Goal: Contribute content: Contribute content

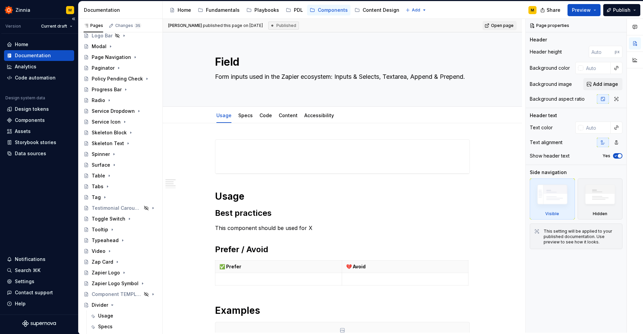
scroll to position [371, 0]
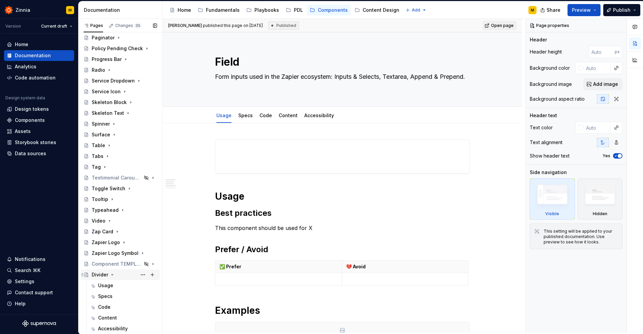
click at [112, 276] on icon "Page tree" at bounding box center [112, 274] width 5 height 5
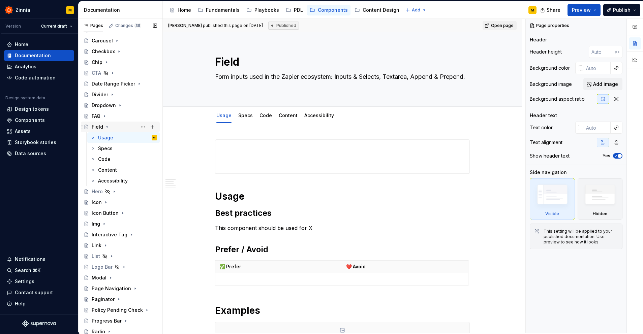
scroll to position [110, 0]
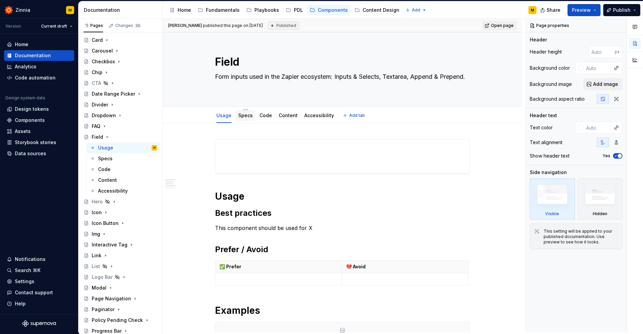
click at [248, 117] on link "Specs" at bounding box center [245, 116] width 14 height 6
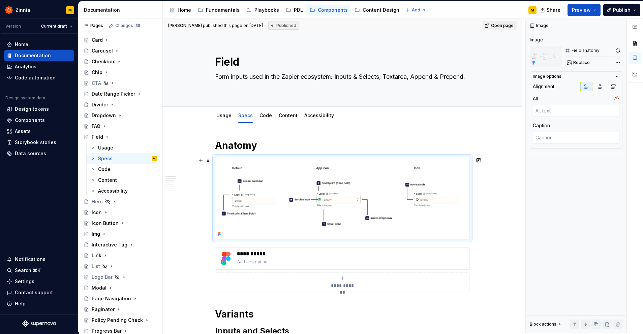
click at [326, 197] on img at bounding box center [342, 198] width 254 height 82
click at [587, 63] on span "Replace" at bounding box center [582, 62] width 17 height 5
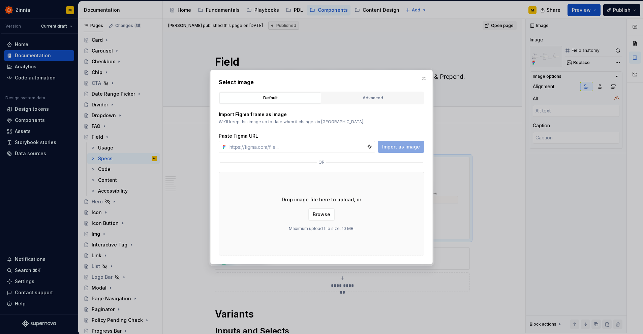
type textarea "*"
type input "[URL][DOMAIN_NAME]"
click at [410, 146] on span "Import as image" at bounding box center [401, 147] width 38 height 7
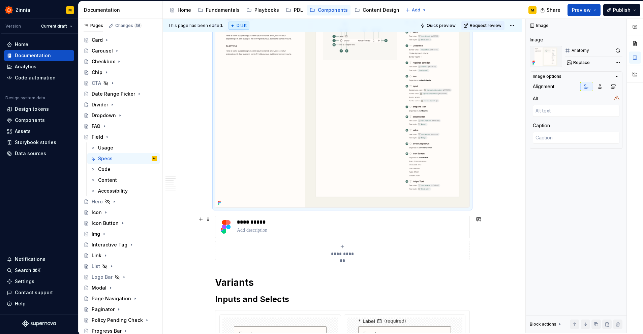
scroll to position [169, 0]
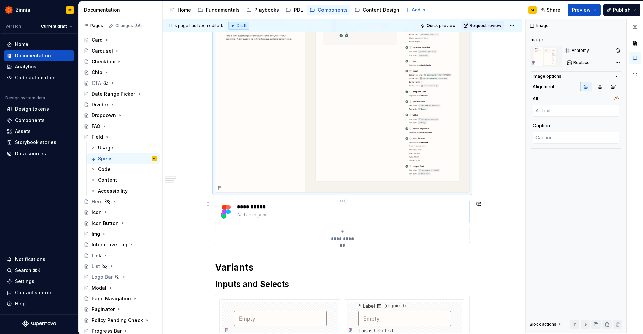
click at [268, 212] on p at bounding box center [352, 215] width 230 height 7
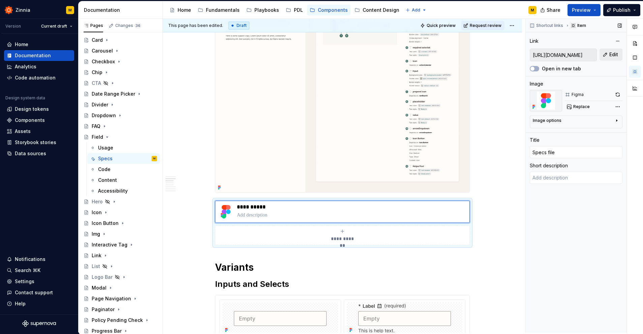
click at [611, 56] on span "Edit" at bounding box center [614, 54] width 9 height 7
type textarea "*"
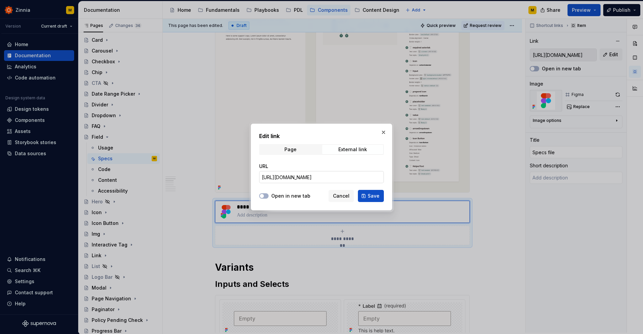
click at [305, 175] on input "[URL][DOMAIN_NAME]" at bounding box center [321, 177] width 125 height 12
paste input "[URL][DOMAIN_NAME]"
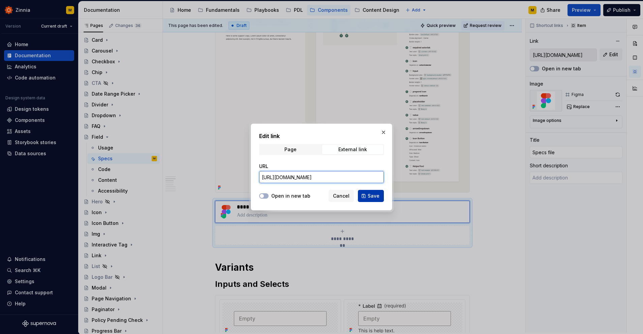
type input "[URL][DOMAIN_NAME]"
click at [372, 199] on span "Save" at bounding box center [374, 196] width 12 height 7
type textarea "*"
type input "[URL][DOMAIN_NAME]"
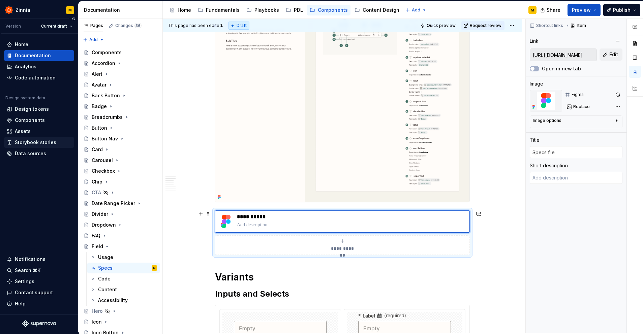
scroll to position [159, 0]
click at [607, 56] on button "Edit" at bounding box center [611, 55] width 23 height 12
type textarea "*"
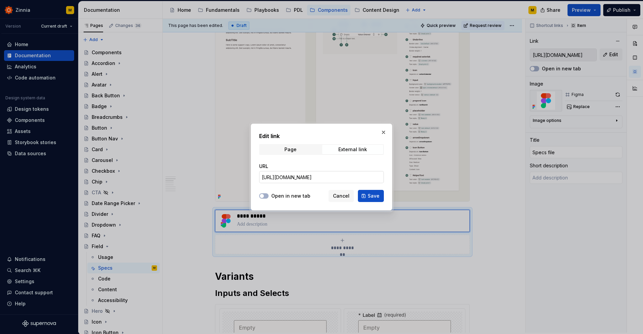
click at [308, 176] on input "[URL][DOMAIN_NAME]" at bounding box center [321, 177] width 125 height 12
paste input "[URL][DOMAIN_NAME]"
type input "[URL][DOMAIN_NAME]"
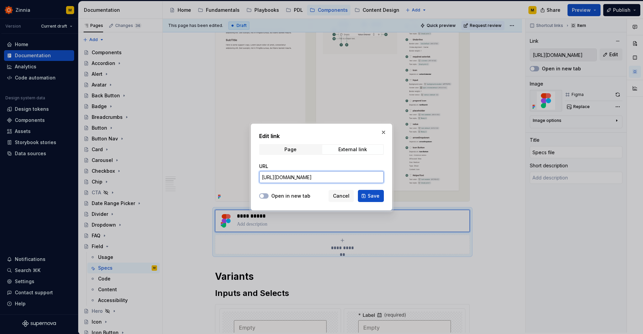
scroll to position [0, 82]
click at [376, 199] on span "Save" at bounding box center [374, 196] width 12 height 7
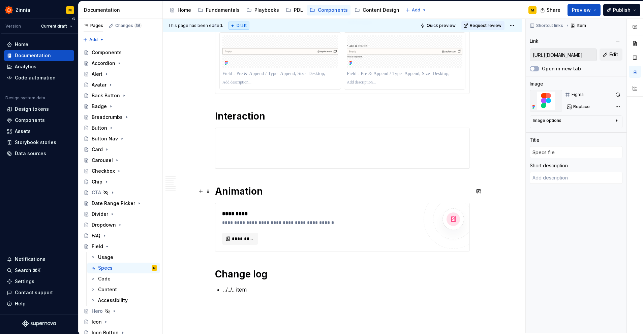
scroll to position [945, 0]
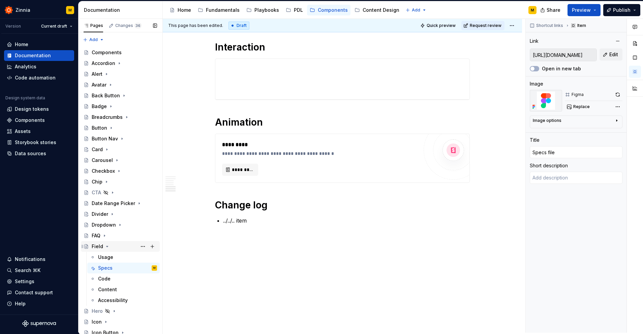
click at [107, 247] on icon "Page tree" at bounding box center [107, 246] width 5 height 5
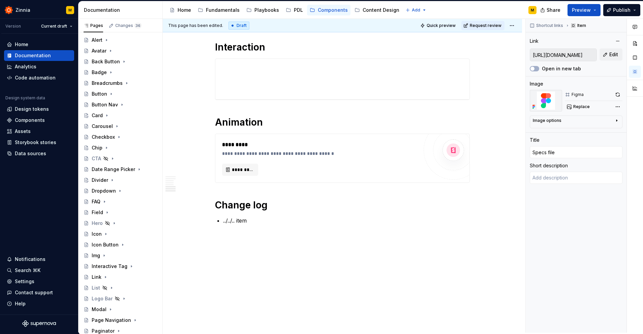
scroll to position [0, 0]
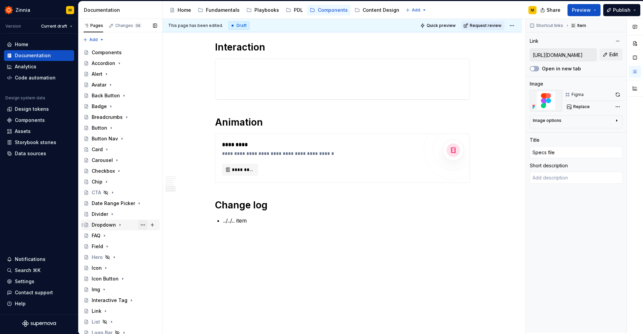
click at [143, 225] on button "Page tree" at bounding box center [142, 225] width 9 height 9
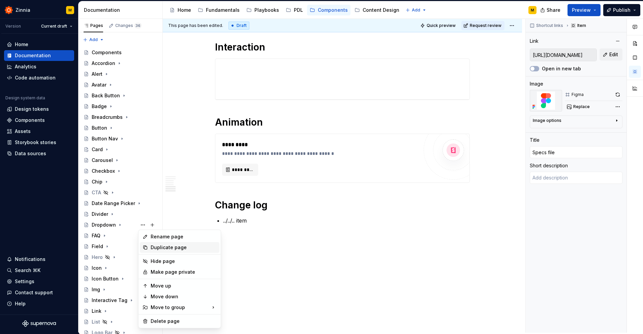
click at [176, 247] on div "Duplicate page" at bounding box center [184, 247] width 66 height 7
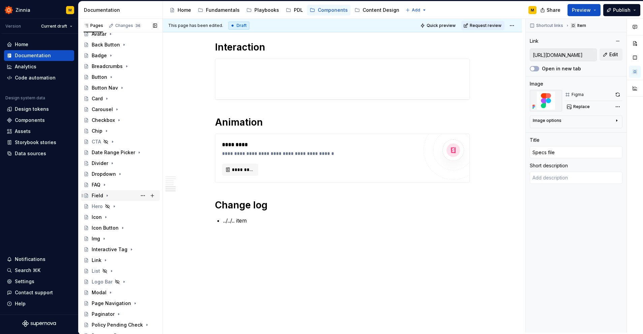
scroll to position [47, 0]
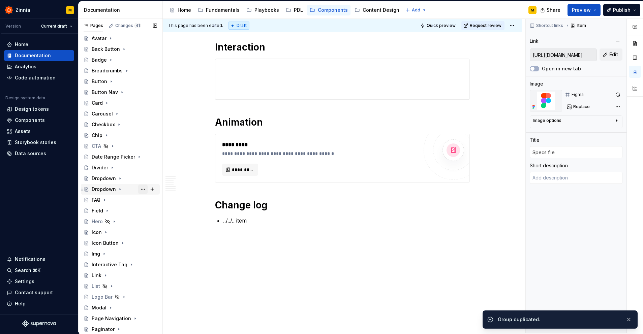
click at [144, 189] on button "Page tree" at bounding box center [142, 189] width 9 height 9
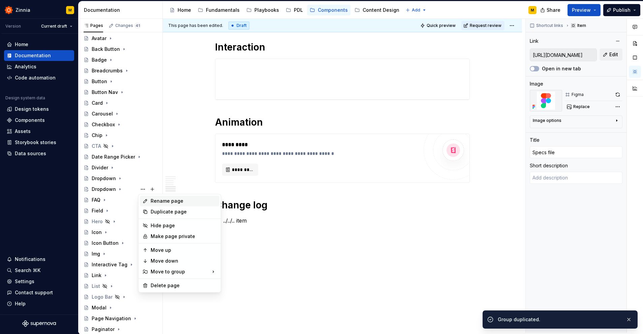
click at [163, 199] on div "Rename page" at bounding box center [184, 201] width 66 height 7
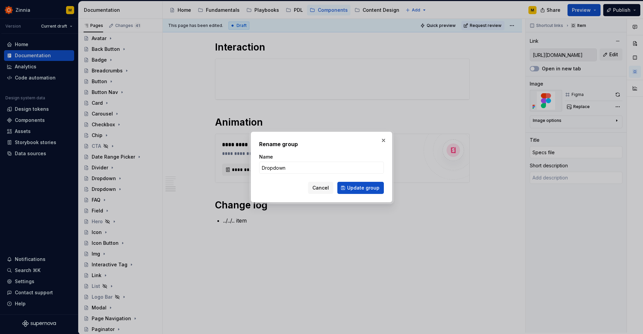
type textarea "*"
type input "Menu"
click at [371, 186] on span "Update group" at bounding box center [363, 188] width 32 height 7
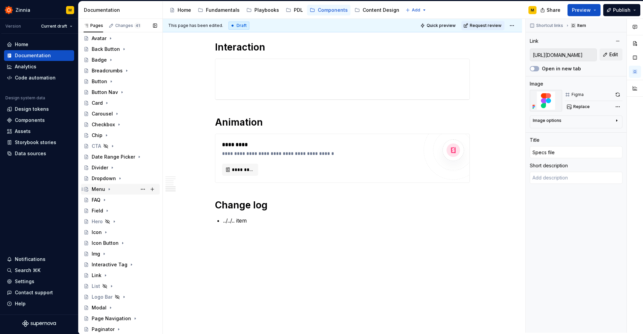
click at [96, 189] on div "Menu" at bounding box center [98, 189] width 13 height 7
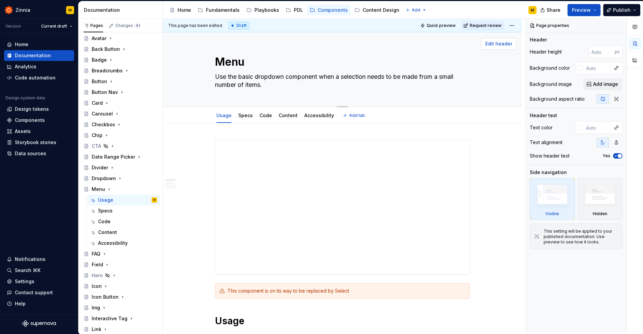
click at [499, 46] on span "Edit header" at bounding box center [499, 43] width 27 height 7
drag, startPoint x: 273, startPoint y: 87, endPoint x: 209, endPoint y: 82, distance: 64.2
click at [208, 82] on div "Menu Use the basic dropdown component when a selection needs to be made from a …" at bounding box center [342, 69] width 305 height 74
click at [269, 82] on textarea "Use the basic dropdown component when a selection needs to be made from a small…" at bounding box center [341, 80] width 255 height 19
drag, startPoint x: 269, startPoint y: 85, endPoint x: 209, endPoint y: 77, distance: 60.9
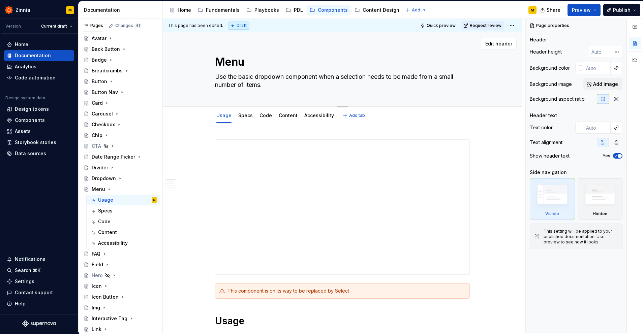
click at [209, 77] on div "Menu Use the basic dropdown component when a selection needs to be made from a …" at bounding box center [342, 69] width 305 height 74
paste textarea "Renders a list of items within a scrollable container"
type textarea "*"
type textarea "Renders a list of items within a scrollable container."
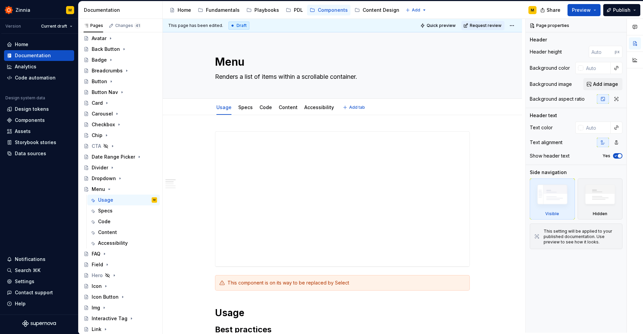
type textarea "*"
type textarea "Renders a list of items within a scrollable container."
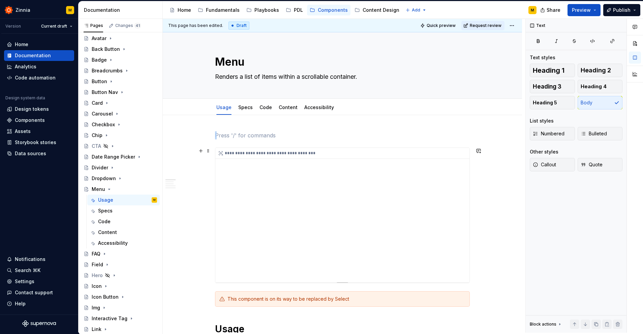
click at [339, 188] on div "**********" at bounding box center [342, 215] width 254 height 135
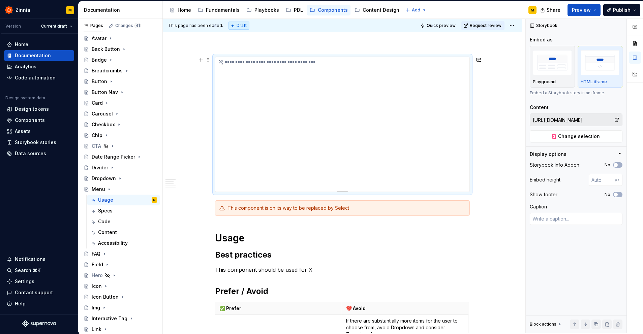
scroll to position [89, 0]
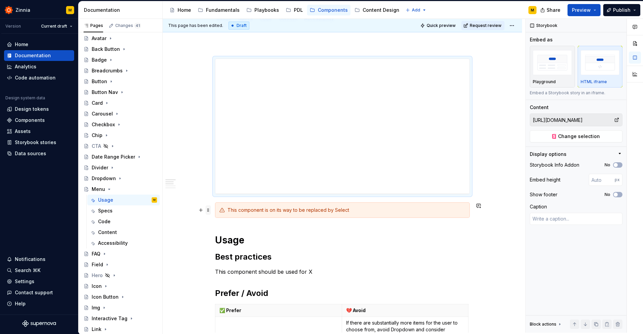
click at [209, 211] on span at bounding box center [208, 210] width 5 height 9
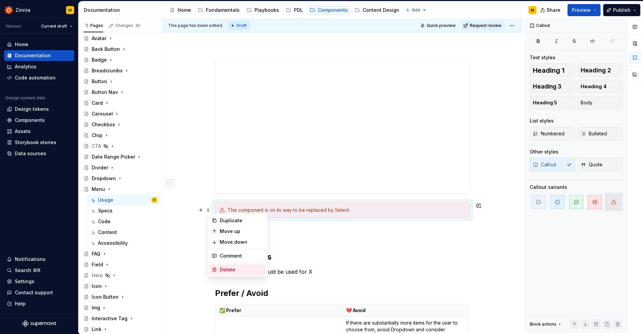
click at [234, 270] on div "Delete" at bounding box center [242, 270] width 44 height 7
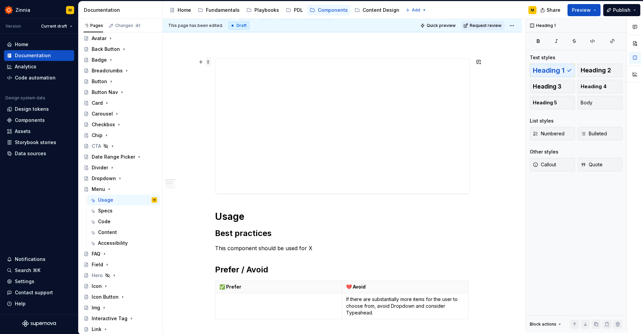
click at [210, 61] on span at bounding box center [208, 61] width 5 height 9
type textarea "*"
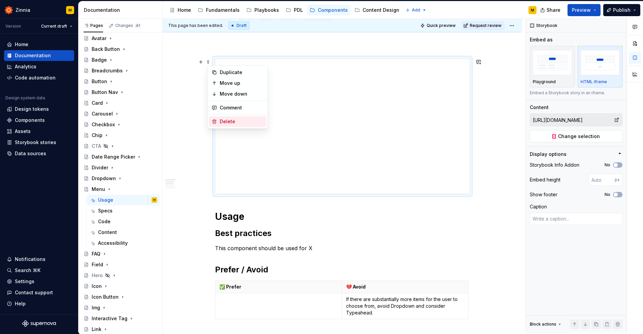
click at [228, 120] on div "Delete" at bounding box center [242, 121] width 44 height 7
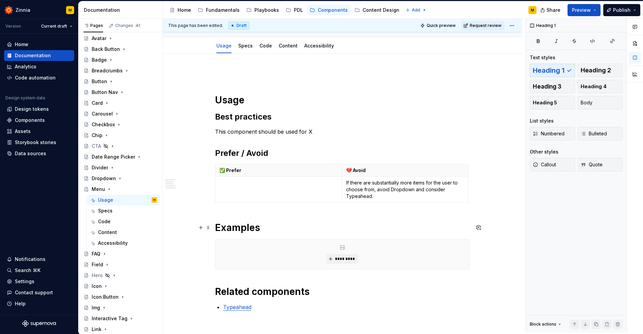
scroll to position [64, 0]
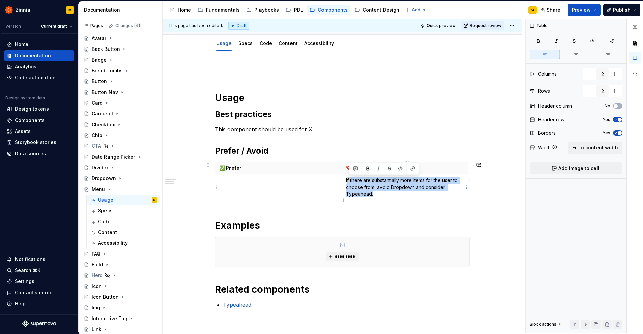
drag, startPoint x: 377, startPoint y: 195, endPoint x: 348, endPoint y: 181, distance: 31.7
click at [348, 181] on p "If there are substantially more items for the user to choose from, avoid Dropdo…" at bounding box center [405, 187] width 118 height 20
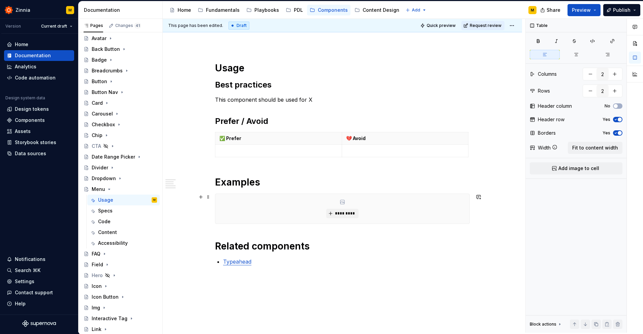
scroll to position [96, 0]
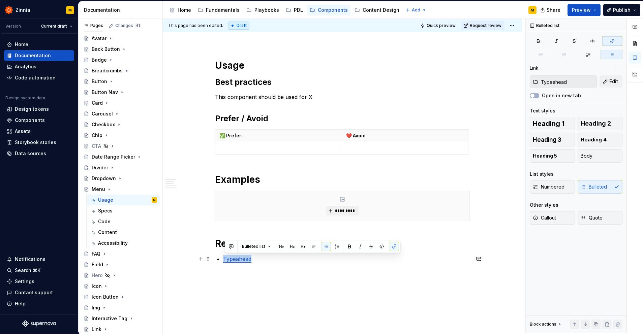
drag, startPoint x: 257, startPoint y: 261, endPoint x: 223, endPoint y: 261, distance: 33.7
click at [223, 261] on div "Usage Best practices This component should be used for X Prefer / Avoid ✅ Prefe…" at bounding box center [342, 157] width 255 height 244
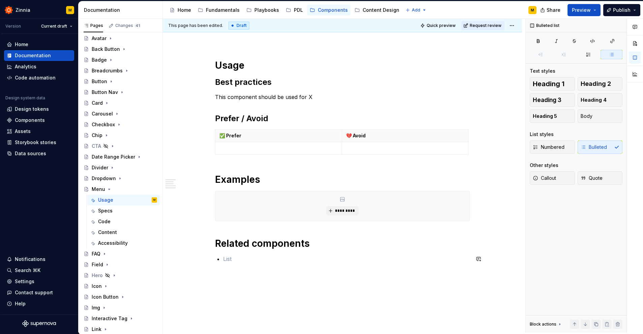
scroll to position [0, 0]
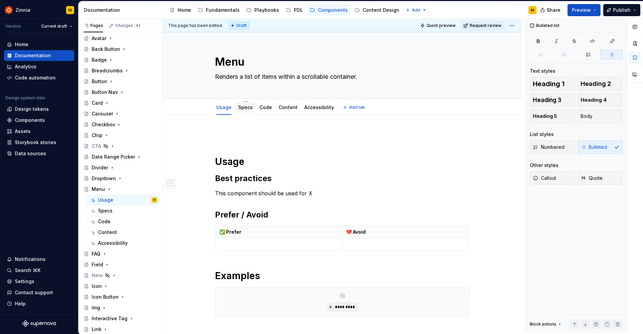
click at [250, 107] on link "Specs" at bounding box center [245, 108] width 14 height 6
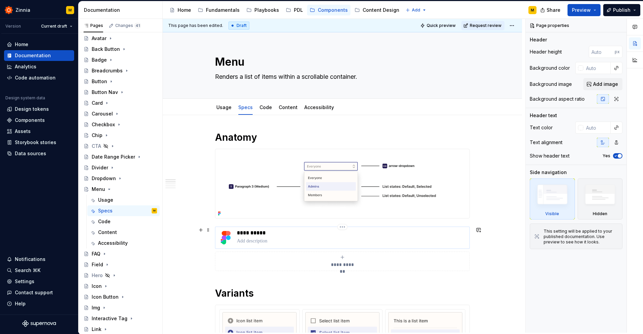
click at [293, 236] on p "**********" at bounding box center [352, 233] width 230 height 7
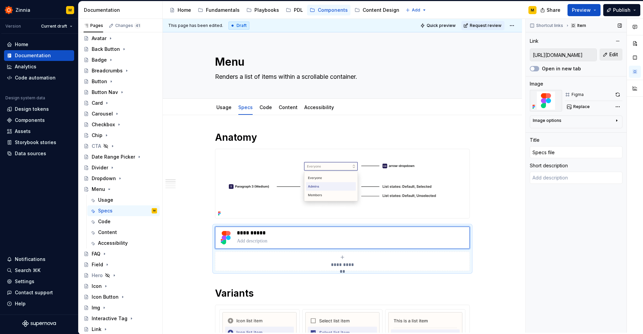
click at [614, 53] on span "Edit" at bounding box center [614, 54] width 9 height 7
type textarea "*"
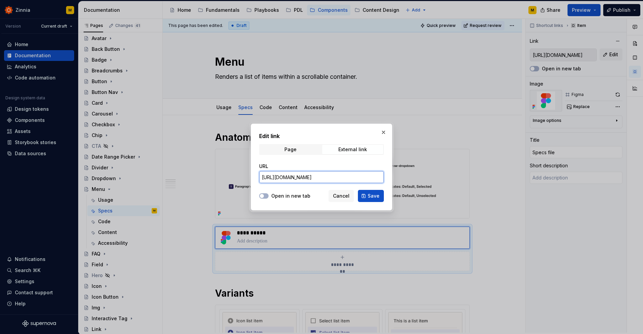
click at [352, 179] on input "[URL][DOMAIN_NAME]" at bounding box center [321, 177] width 125 height 12
paste input "design/NRfSMmMA9skCRy6KKbX90P/Menu?node-id=232-13942"
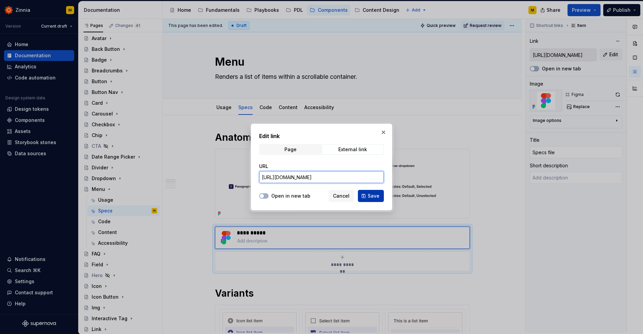
type input "[URL][DOMAIN_NAME]"
click at [371, 199] on span "Save" at bounding box center [374, 196] width 12 height 7
type textarea "*"
type input "[URL][DOMAIN_NAME]"
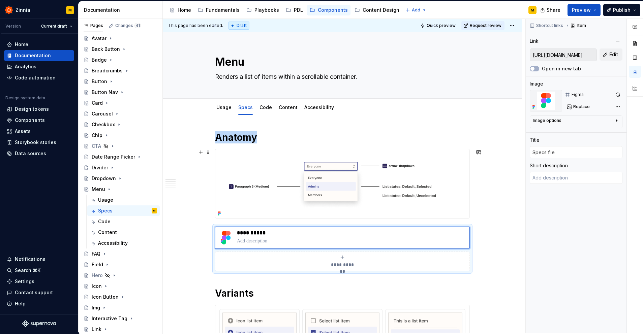
click at [351, 184] on img at bounding box center [342, 183] width 254 height 69
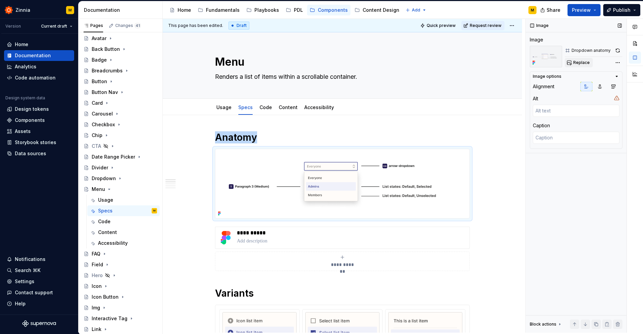
click at [584, 61] on span "Replace" at bounding box center [582, 62] width 17 height 5
type textarea "*"
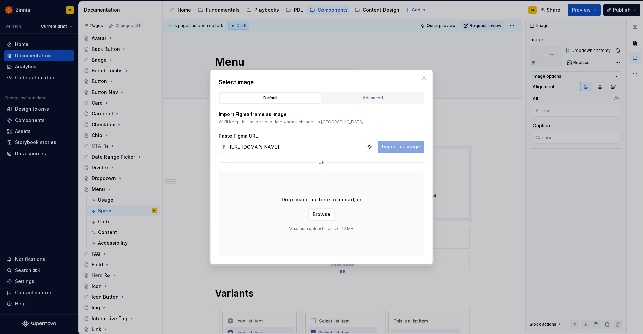
scroll to position [0, 122]
type input "[URL][DOMAIN_NAME]"
click at [402, 147] on span "Import as image" at bounding box center [401, 147] width 38 height 7
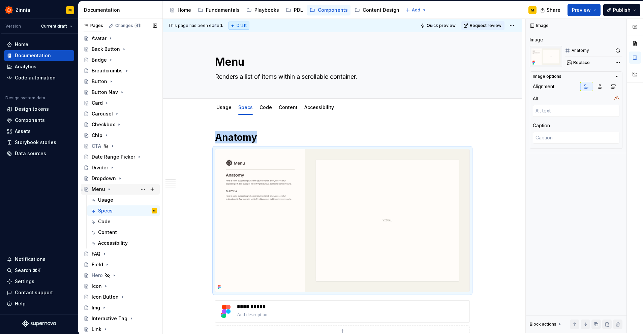
click at [108, 188] on icon "Page tree" at bounding box center [109, 189] width 5 height 5
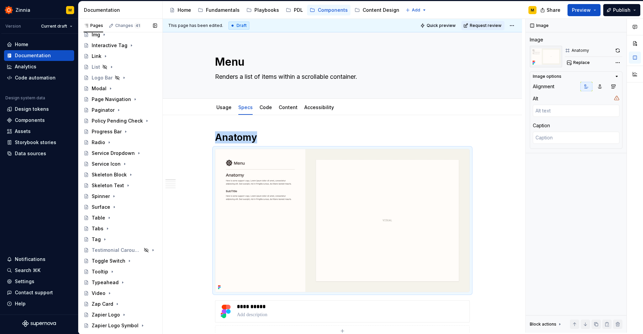
scroll to position [274, 0]
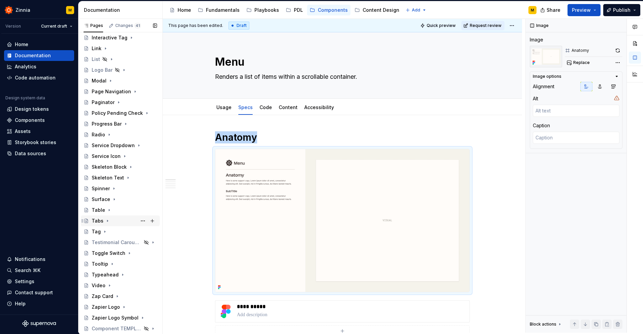
click at [98, 223] on div "Tabs" at bounding box center [98, 221] width 12 height 7
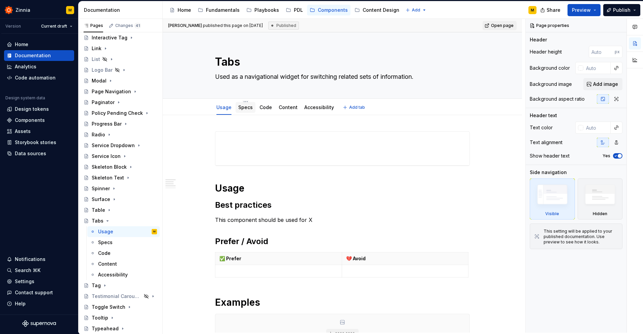
click at [249, 109] on link "Specs" at bounding box center [245, 108] width 14 height 6
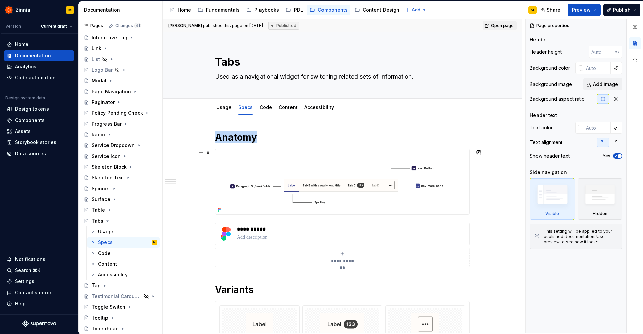
click at [356, 172] on img at bounding box center [342, 181] width 254 height 65
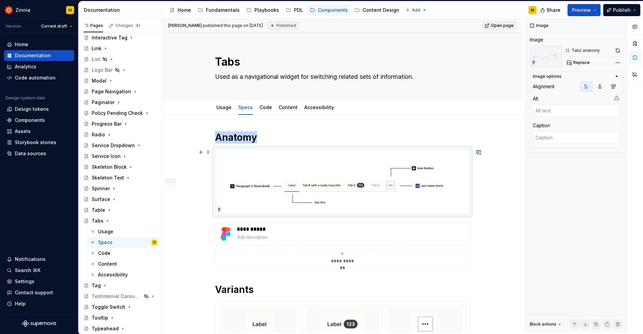
click at [349, 193] on img at bounding box center [342, 181] width 254 height 65
click at [364, 175] on img at bounding box center [342, 181] width 254 height 65
click at [585, 62] on span "Replace" at bounding box center [582, 62] width 17 height 5
type textarea "*"
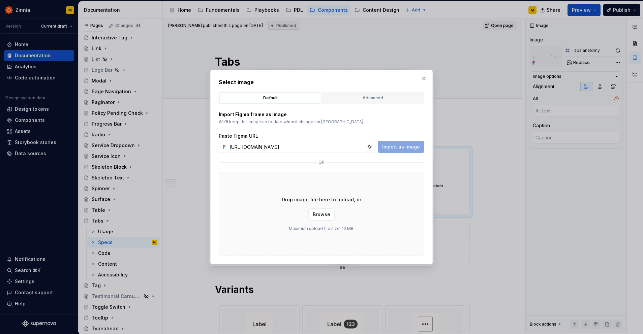
scroll to position [0, 116]
type input "[URL][DOMAIN_NAME]"
click at [403, 147] on span "Import as image" at bounding box center [401, 147] width 38 height 7
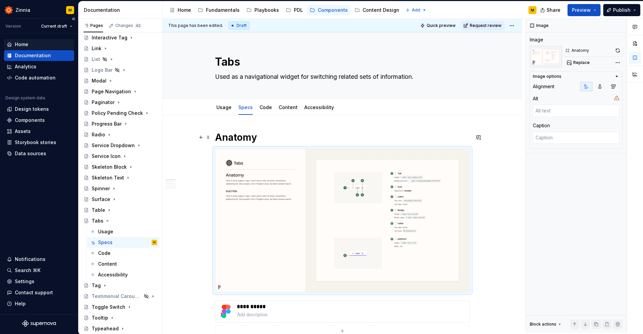
scroll to position [30, 0]
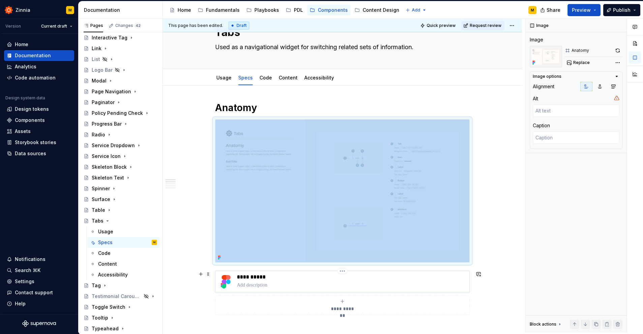
click at [316, 281] on div "**********" at bounding box center [352, 282] width 230 height 16
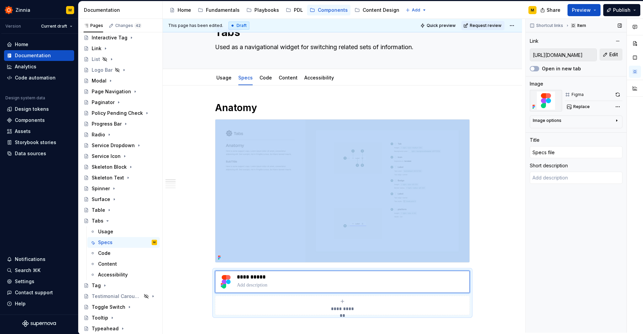
click at [610, 57] on button "Edit" at bounding box center [611, 55] width 23 height 12
type textarea "*"
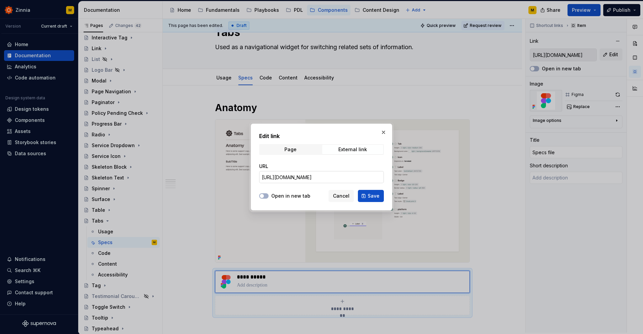
click at [299, 179] on input "[URL][DOMAIN_NAME]" at bounding box center [321, 177] width 125 height 12
paste input "[URL][DOMAIN_NAME]"
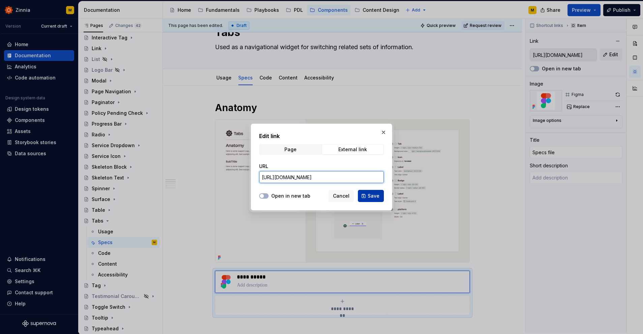
type input "[URL][DOMAIN_NAME]"
click at [377, 195] on span "Save" at bounding box center [374, 196] width 12 height 7
type textarea "*"
type input "[URL][DOMAIN_NAME]"
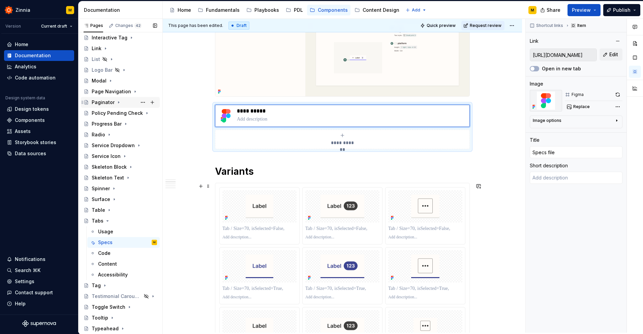
scroll to position [197, 0]
click at [113, 309] on div "Toggle Switch" at bounding box center [109, 307] width 34 height 7
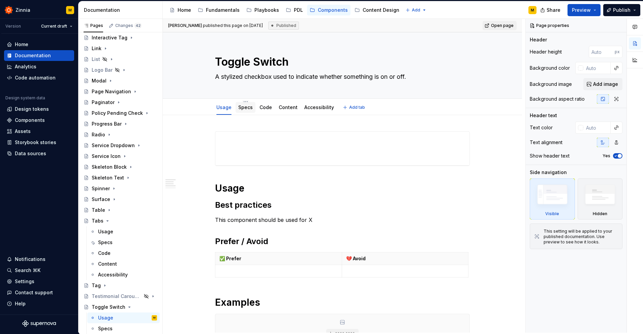
click at [249, 109] on link "Specs" at bounding box center [245, 108] width 14 height 6
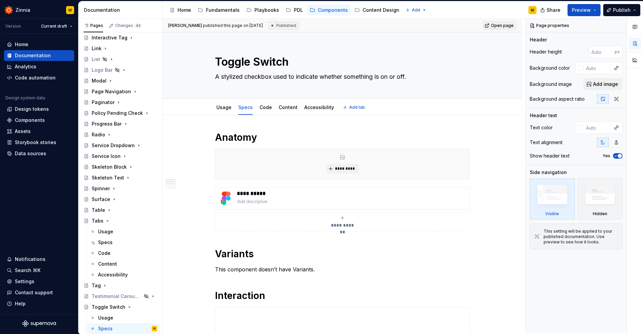
type textarea "*"
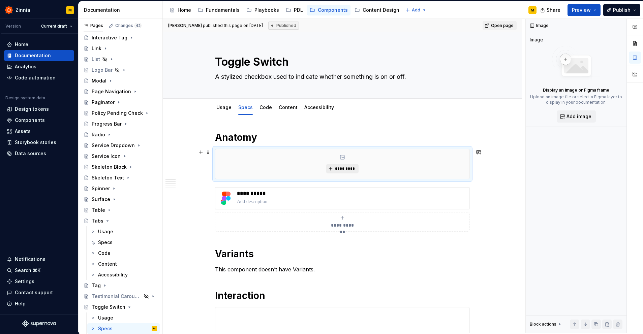
click at [337, 171] on span "*********" at bounding box center [345, 168] width 21 height 5
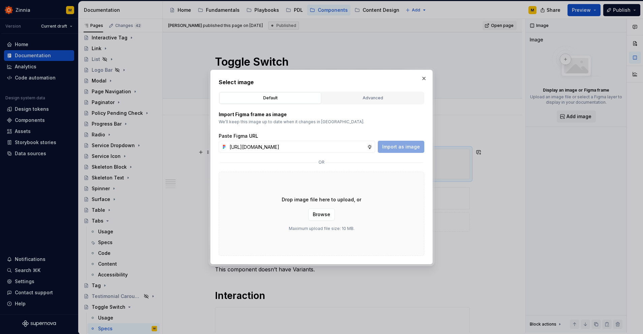
scroll to position [0, 121]
type input "[URL][DOMAIN_NAME]"
click at [400, 148] on span "Import as image" at bounding box center [401, 147] width 38 height 7
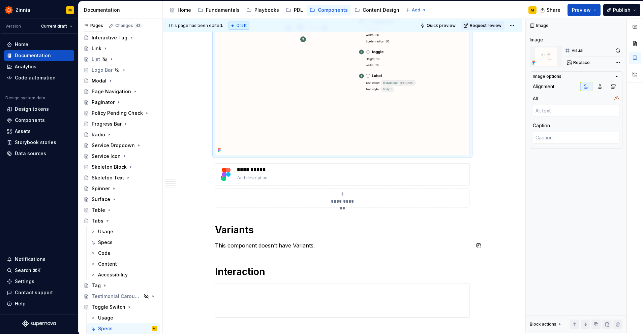
scroll to position [225, 0]
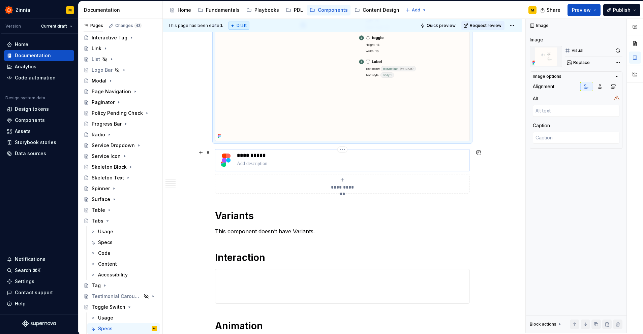
click at [303, 164] on p at bounding box center [352, 163] width 230 height 7
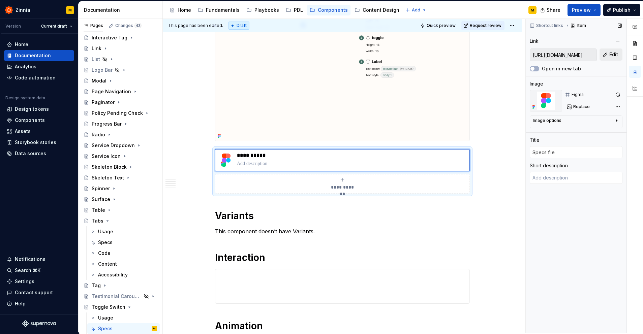
click at [611, 54] on span "Edit" at bounding box center [614, 54] width 9 height 7
type textarea "*"
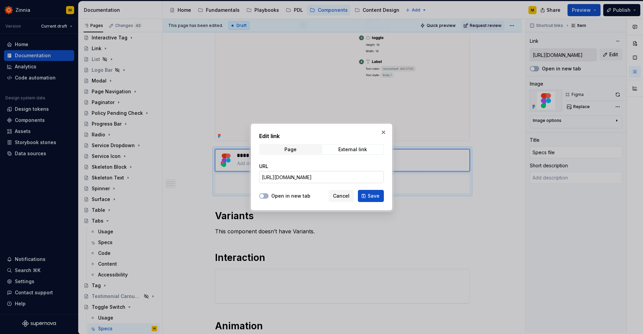
click at [311, 177] on input "[URL][DOMAIN_NAME]" at bounding box center [321, 177] width 125 height 12
paste input "design/jF9mtkktP4r8JF4L1maizN/Toggle-switch?node-id=232-13942"
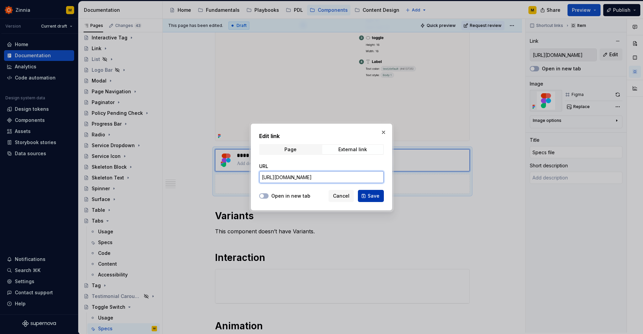
type input "[URL][DOMAIN_NAME]"
click at [377, 195] on span "Save" at bounding box center [374, 196] width 12 height 7
type textarea "*"
type input "[URL][DOMAIN_NAME]"
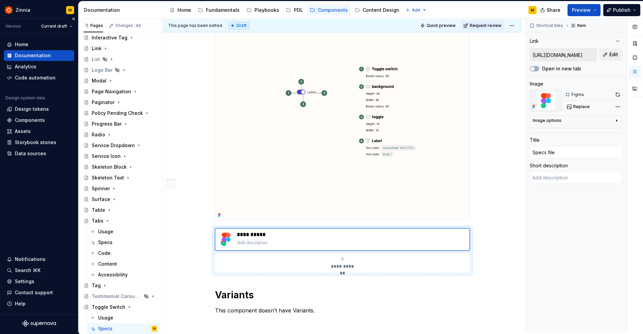
scroll to position [0, 0]
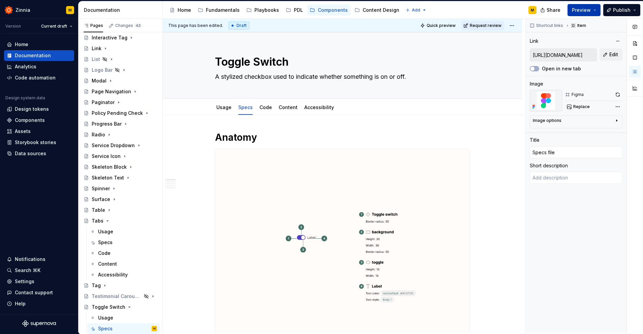
click at [596, 8] on button "Preview" at bounding box center [584, 10] width 33 height 12
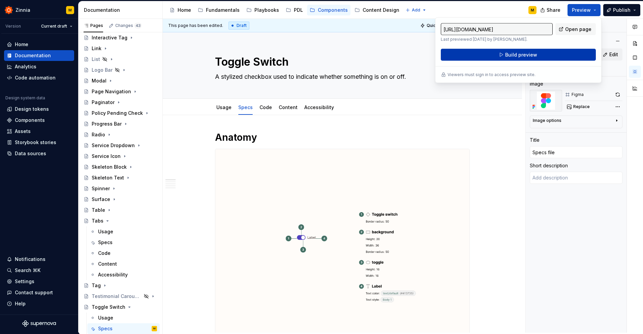
click at [541, 56] on button "Build preview" at bounding box center [518, 55] width 155 height 12
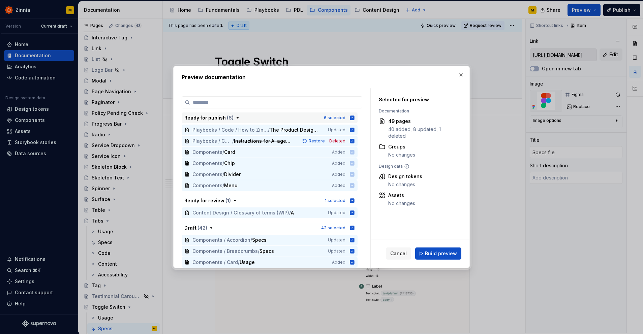
click at [355, 117] on icon "button" at bounding box center [352, 118] width 4 height 4
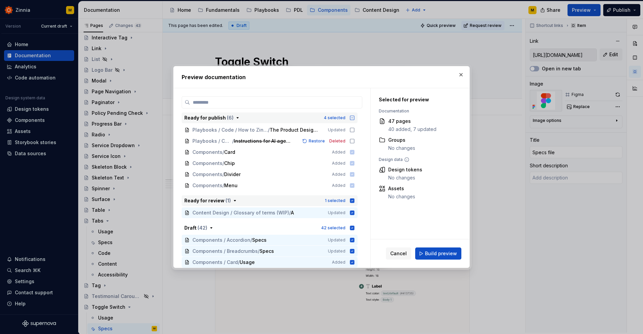
click at [355, 201] on icon "button" at bounding box center [352, 200] width 5 height 5
click at [355, 229] on icon "button" at bounding box center [352, 228] width 5 height 5
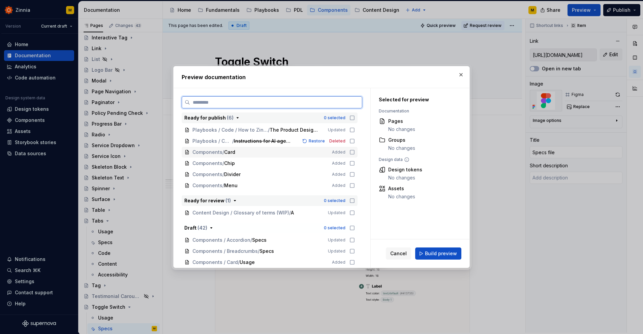
click at [355, 152] on icon at bounding box center [352, 152] width 5 height 5
click at [355, 163] on icon at bounding box center [352, 163] width 5 height 5
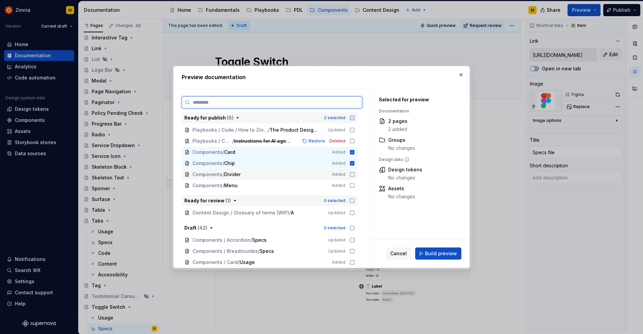
click at [355, 174] on icon at bounding box center [352, 174] width 5 height 5
click at [355, 185] on icon at bounding box center [352, 185] width 5 height 5
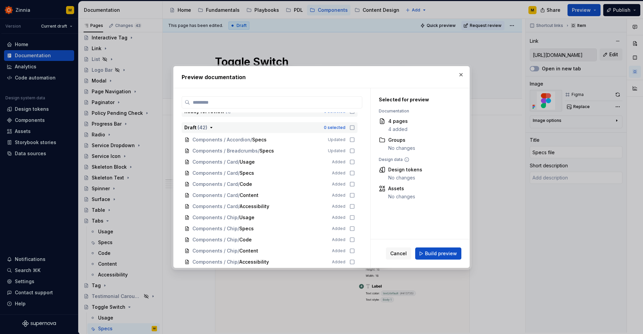
scroll to position [103, 0]
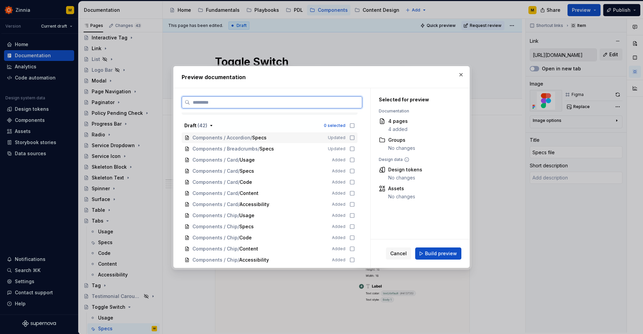
click at [355, 138] on icon at bounding box center [352, 137] width 5 height 5
click at [355, 148] on icon at bounding box center [352, 148] width 5 height 5
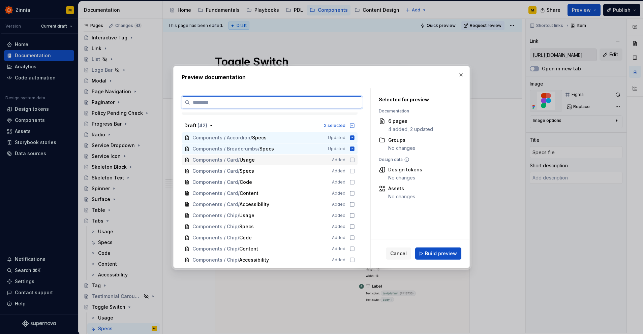
click at [355, 160] on icon at bounding box center [352, 159] width 5 height 5
click at [355, 171] on icon at bounding box center [352, 171] width 5 height 5
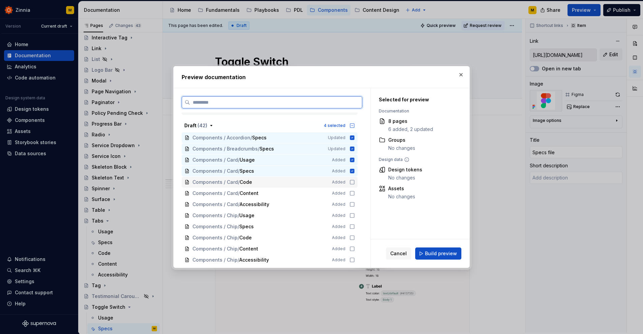
click at [355, 181] on icon at bounding box center [352, 182] width 5 height 5
click at [355, 194] on icon at bounding box center [352, 193] width 5 height 5
click at [355, 204] on icon at bounding box center [352, 204] width 5 height 5
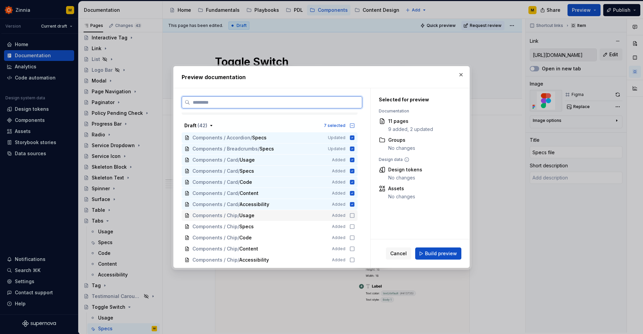
click at [355, 215] on icon at bounding box center [352, 215] width 5 height 5
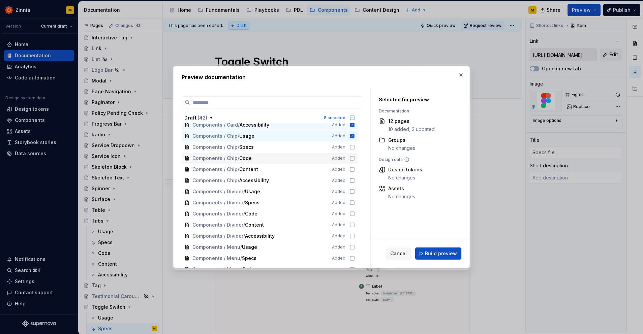
scroll to position [183, 0]
click at [355, 146] on icon at bounding box center [352, 146] width 5 height 5
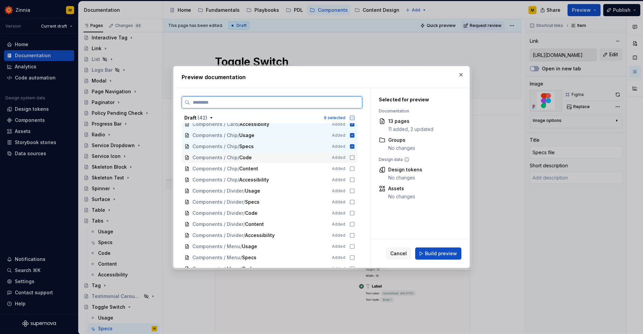
click at [354, 159] on icon at bounding box center [352, 158] width 4 height 4
click at [354, 171] on icon at bounding box center [352, 169] width 4 height 4
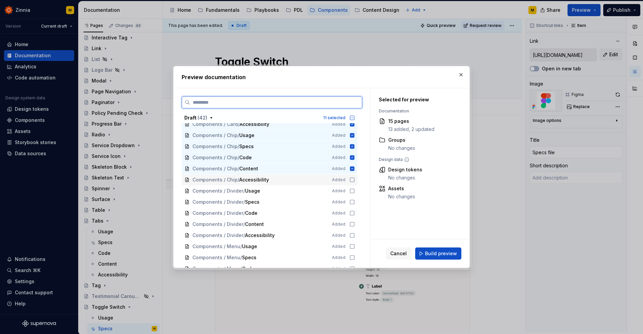
click at [355, 180] on icon at bounding box center [352, 179] width 5 height 5
click at [355, 190] on icon at bounding box center [352, 190] width 5 height 5
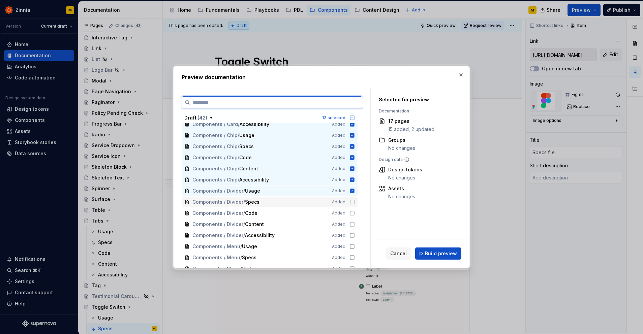
click at [355, 201] on icon at bounding box center [352, 202] width 5 height 5
click at [355, 213] on icon at bounding box center [352, 213] width 5 height 5
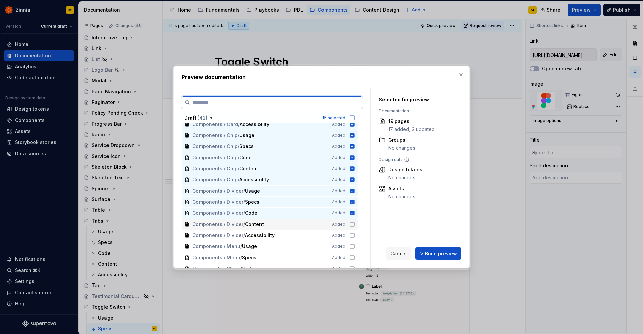
click at [355, 226] on icon at bounding box center [352, 224] width 5 height 5
click at [355, 235] on icon at bounding box center [352, 235] width 5 height 5
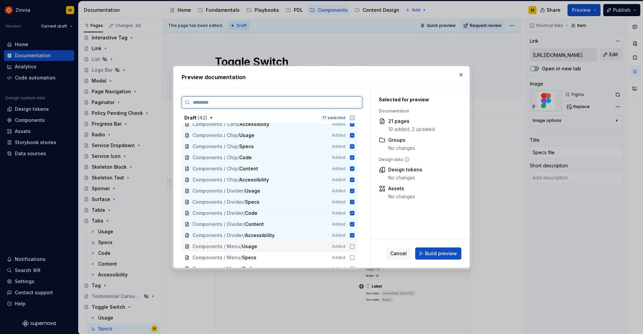
click at [354, 249] on icon at bounding box center [352, 247] width 4 height 4
click at [355, 255] on icon at bounding box center [352, 257] width 5 height 5
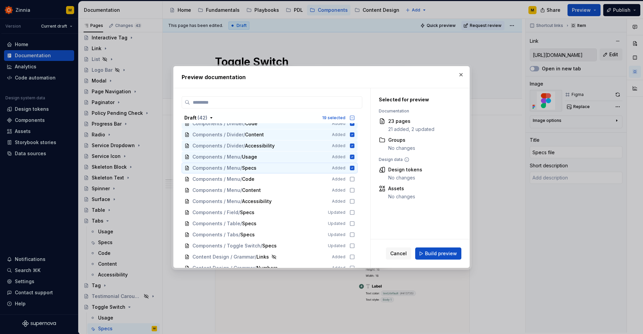
scroll to position [274, 0]
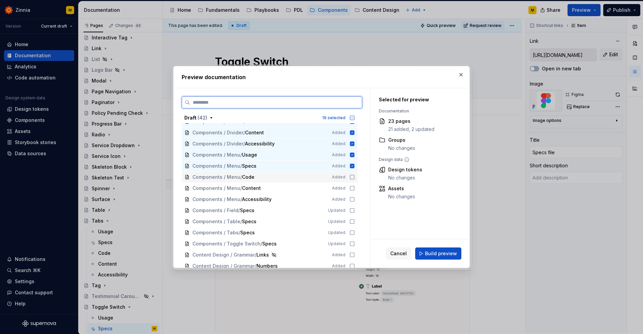
click at [355, 177] on icon at bounding box center [352, 177] width 5 height 5
click at [355, 188] on icon at bounding box center [352, 188] width 5 height 5
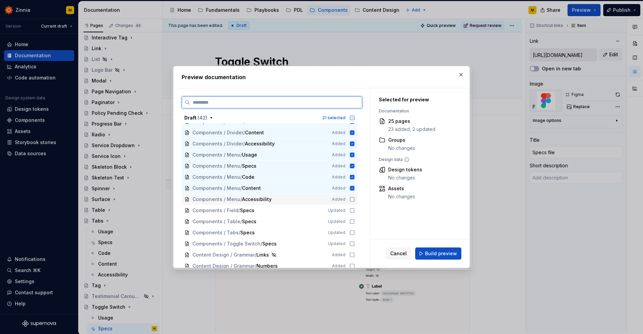
click at [355, 197] on icon at bounding box center [352, 199] width 5 height 5
click at [355, 209] on icon at bounding box center [352, 210] width 5 height 5
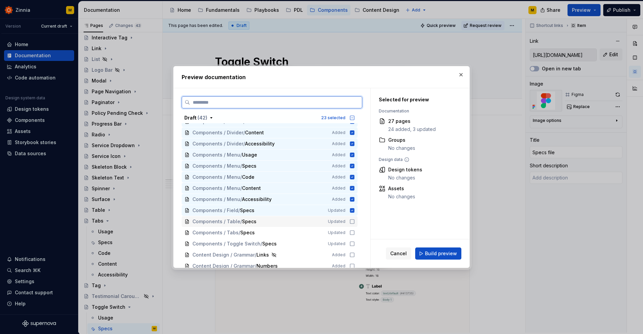
click at [355, 221] on icon at bounding box center [352, 221] width 5 height 5
click at [354, 235] on icon at bounding box center [352, 233] width 4 height 4
click at [355, 245] on icon at bounding box center [352, 243] width 5 height 5
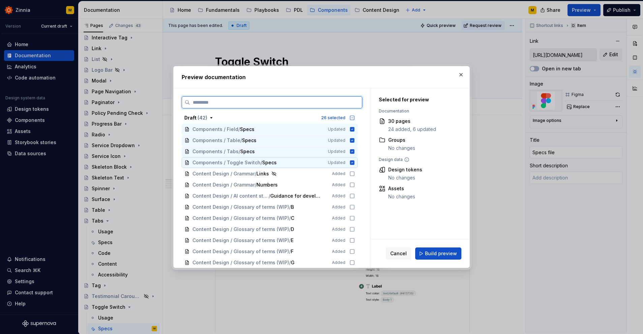
scroll to position [434, 0]
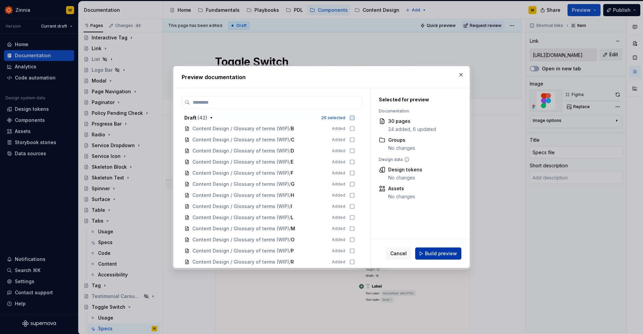
click at [445, 254] on span "Build preview" at bounding box center [441, 254] width 32 height 7
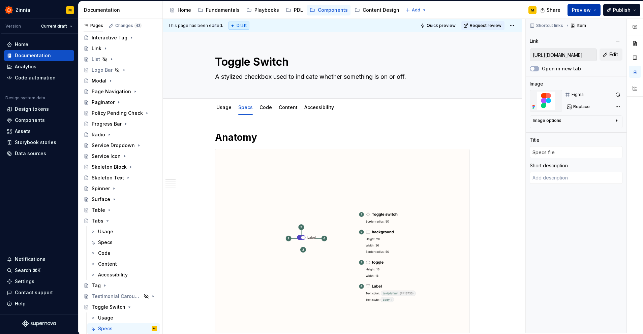
click at [597, 10] on button "Preview" at bounding box center [584, 10] width 33 height 12
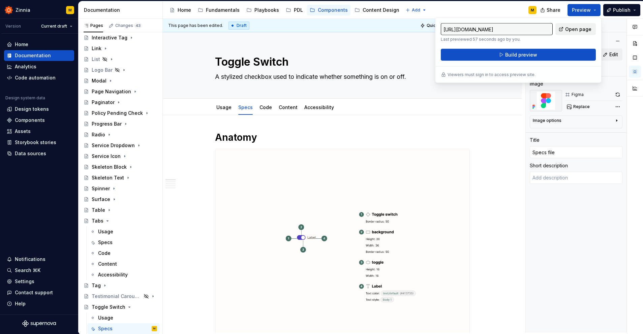
click at [579, 30] on span "Open page" at bounding box center [578, 29] width 26 height 7
type textarea "*"
